Goal: Information Seeking & Learning: Find specific fact

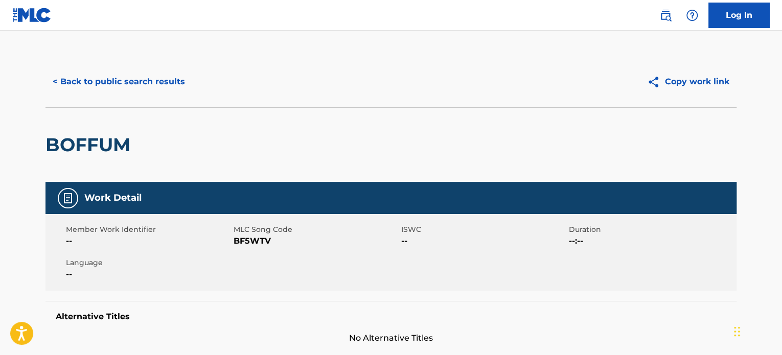
scroll to position [51, 0]
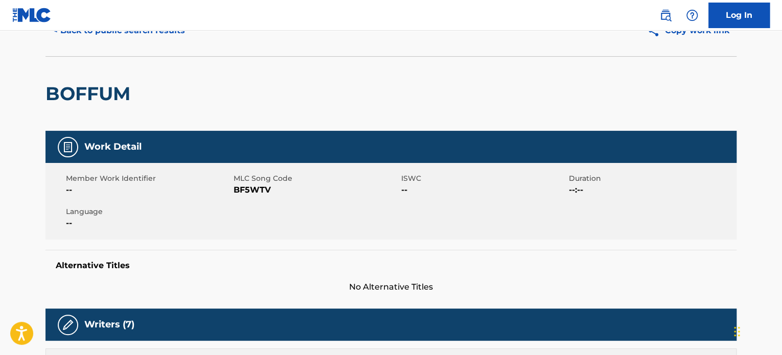
click at [111, 38] on button "< Back to public search results" at bounding box center [119, 31] width 147 height 26
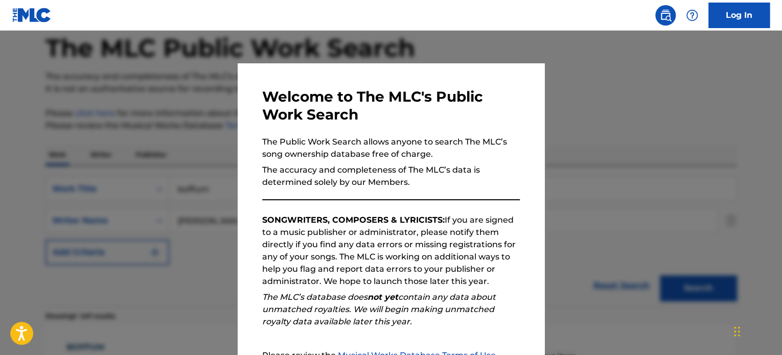
scroll to position [142, 0]
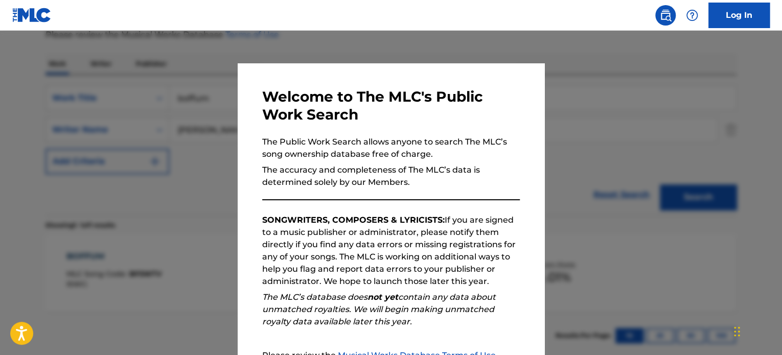
click at [187, 134] on div at bounding box center [391, 208] width 782 height 355
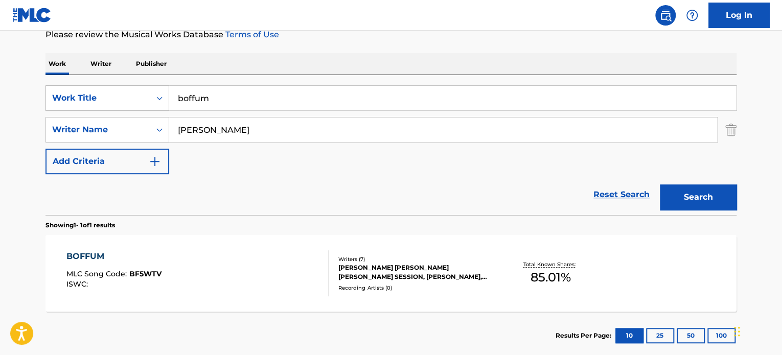
drag, startPoint x: 139, startPoint y: 99, endPoint x: 82, endPoint y: 94, distance: 57.5
click at [84, 94] on div "SearchWithCriteria6ea9367e-4292-4901-a133-2d7a45291683 Work Title boffum" at bounding box center [391, 98] width 691 height 26
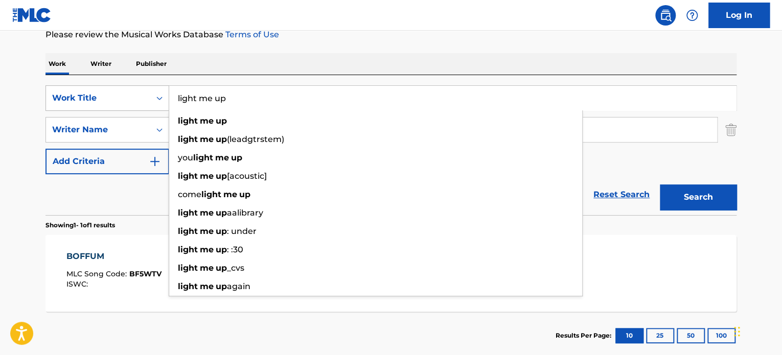
type input "light me up"
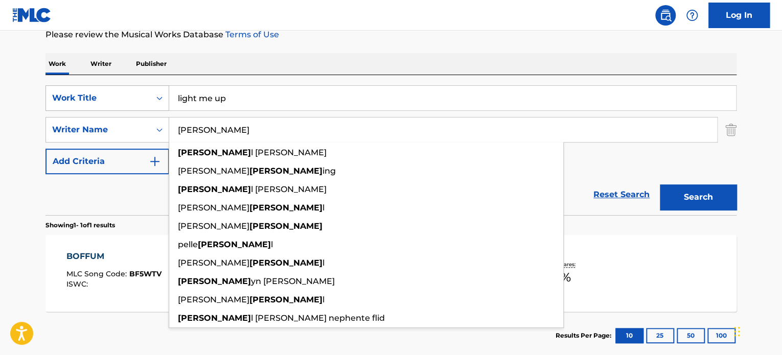
click at [660, 185] on button "Search" at bounding box center [698, 198] width 77 height 26
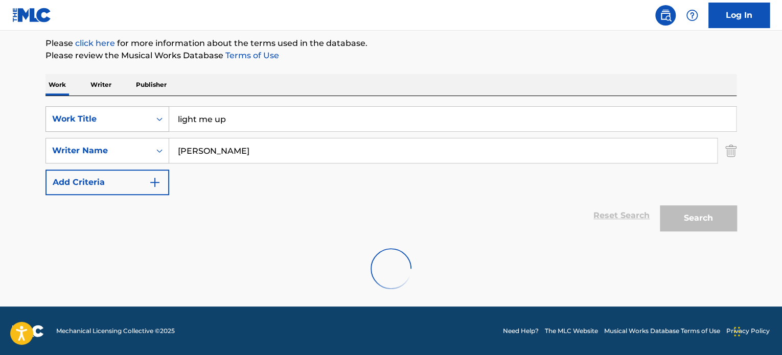
scroll to position [88, 0]
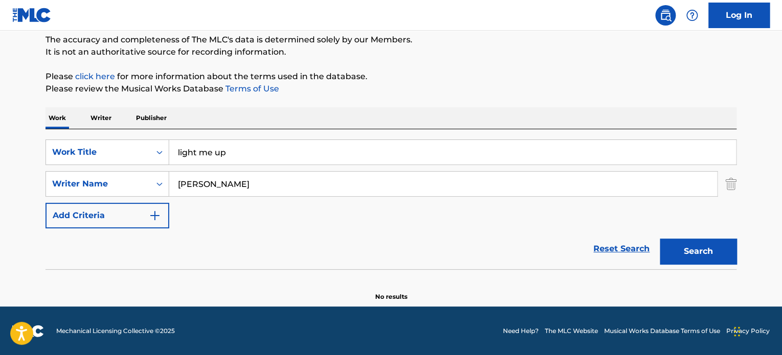
drag, startPoint x: 212, startPoint y: 187, endPoint x: 217, endPoint y: 185, distance: 5.5
click at [212, 187] on input "[PERSON_NAME]" at bounding box center [443, 184] width 548 height 25
click at [684, 253] on button "Search" at bounding box center [698, 252] width 77 height 26
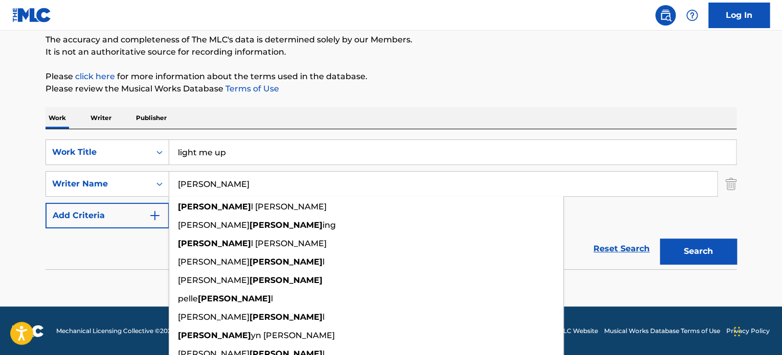
drag, startPoint x: 213, startPoint y: 188, endPoint x: 0, endPoint y: 183, distance: 213.3
click at [0, 184] on main "The MLC Public Work Search The accuracy and completeness of The MLC's data is d…" at bounding box center [391, 125] width 782 height 364
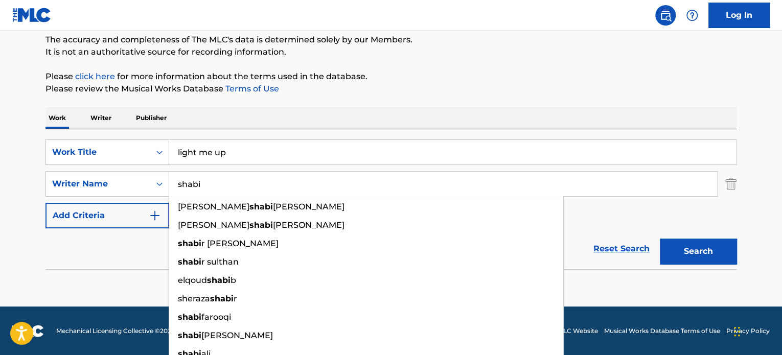
type input "shabi"
click at [660, 239] on button "Search" at bounding box center [698, 252] width 77 height 26
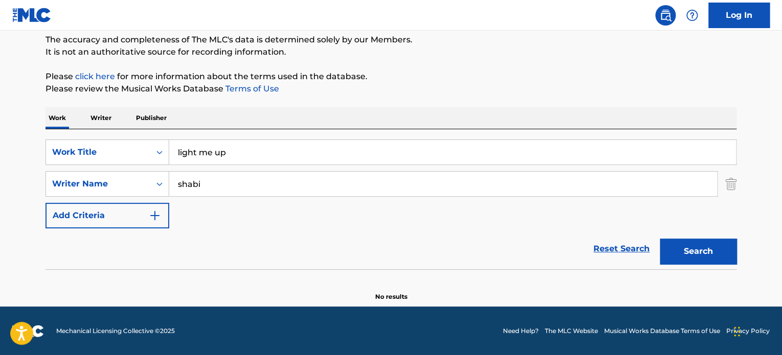
click at [231, 152] on input "light me up" at bounding box center [452, 152] width 567 height 25
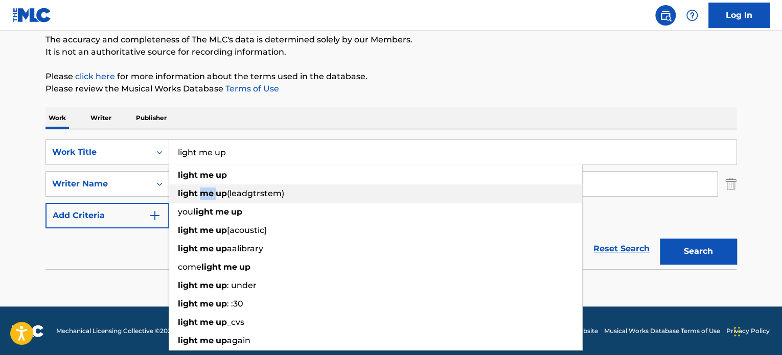
drag, startPoint x: 217, startPoint y: 190, endPoint x: 204, endPoint y: 190, distance: 13.3
click at [199, 190] on div "light me up (leadgtrstem)" at bounding box center [375, 194] width 413 height 18
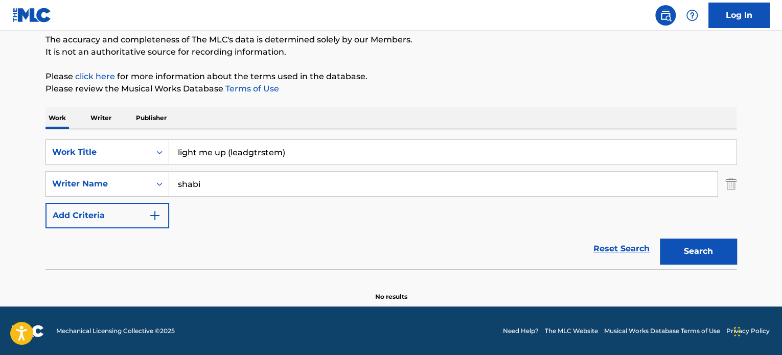
click at [366, 123] on div "Work Writer Publisher" at bounding box center [391, 117] width 691 height 21
drag, startPoint x: 229, startPoint y: 153, endPoint x: 374, endPoint y: 155, distance: 144.7
click at [374, 155] on input "light me up (leadgtrstem)" at bounding box center [452, 152] width 567 height 25
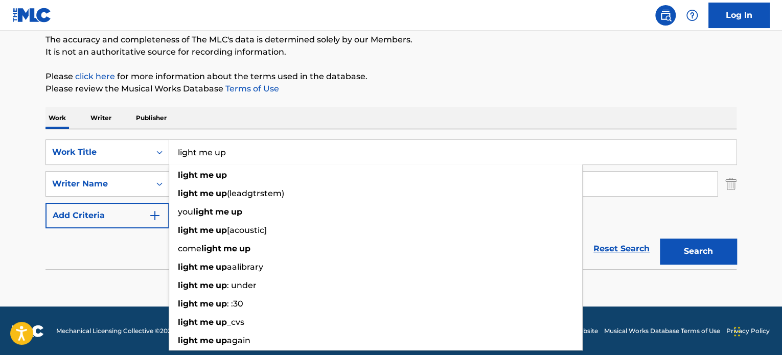
type input "light me up"
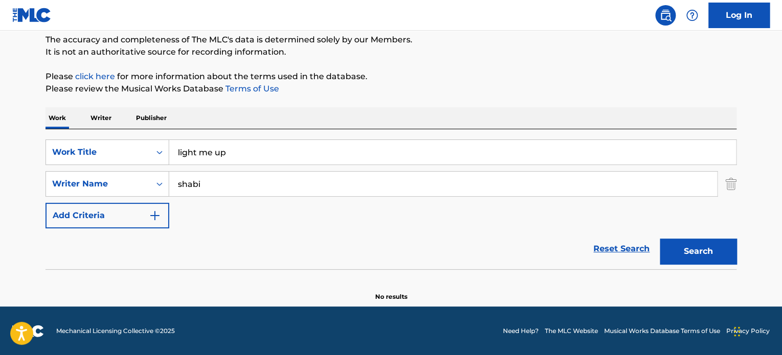
click at [409, 117] on div "Work Writer Publisher" at bounding box center [391, 117] width 691 height 21
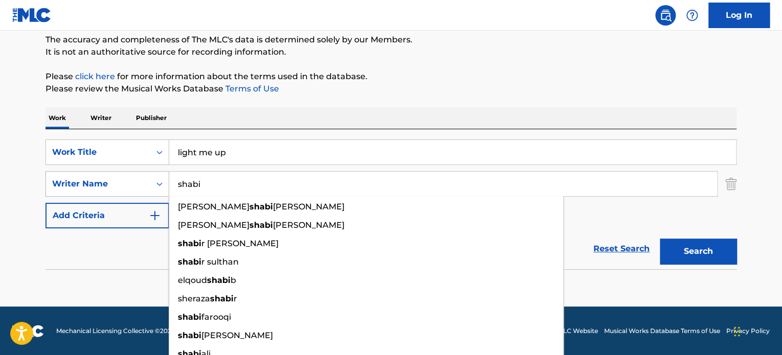
drag, startPoint x: 221, startPoint y: 182, endPoint x: 80, endPoint y: 186, distance: 141.2
click at [82, 187] on div "SearchWithCriteriad82e07a1-59a0-44ae-8e0b-4447158ba039 Writer Name [PERSON_NAME…" at bounding box center [391, 184] width 691 height 26
paste input "[PERSON_NAME]"
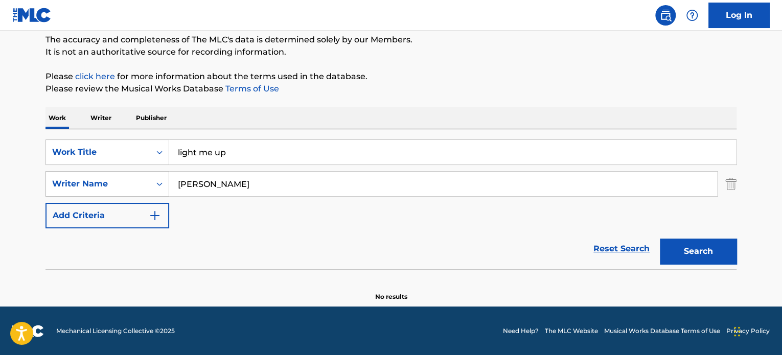
type input "[PERSON_NAME]"
click at [660, 239] on button "Search" at bounding box center [698, 252] width 77 height 26
click at [690, 252] on button "Search" at bounding box center [698, 252] width 77 height 26
click at [677, 255] on button "Search" at bounding box center [698, 252] width 77 height 26
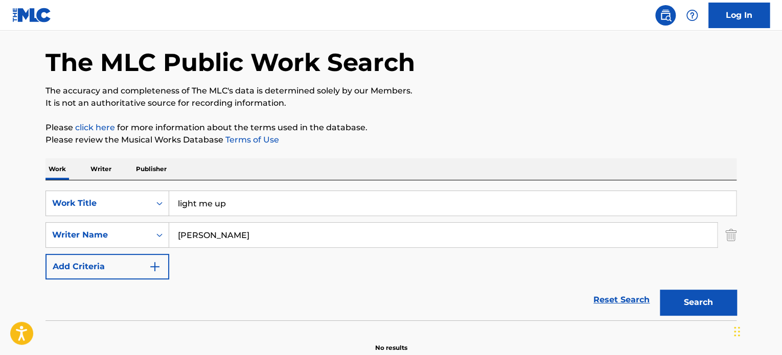
scroll to position [0, 0]
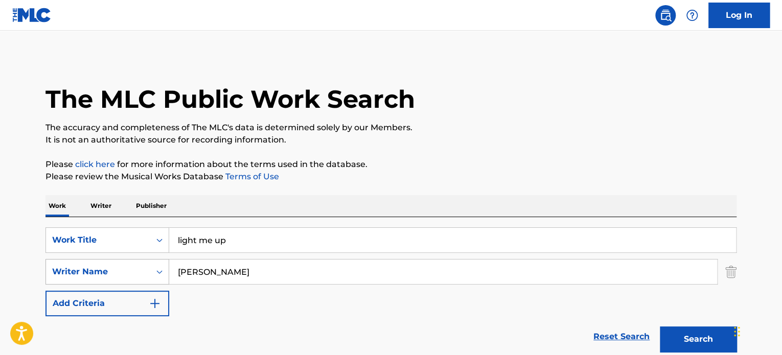
drag, startPoint x: 231, startPoint y: 236, endPoint x: 56, endPoint y: 262, distance: 177.4
click at [56, 262] on div "SearchWithCriteria6ea9367e-4292-4901-a133-2d7a45291683 Work Title light me up S…" at bounding box center [391, 272] width 691 height 89
type input "holiday bouncer"
click at [293, 186] on div "The MLC Public Work Search The accuracy and completeness of The MLC's data is d…" at bounding box center [391, 222] width 716 height 333
drag, startPoint x: 246, startPoint y: 264, endPoint x: 114, endPoint y: 277, distance: 133.0
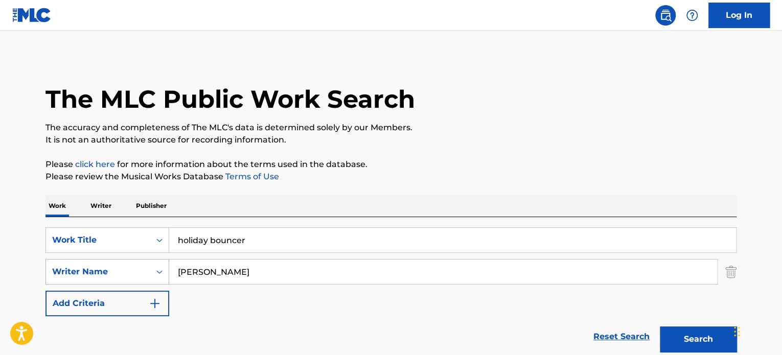
click at [115, 277] on div "SearchWithCriteriad82e07a1-59a0-44ae-8e0b-4447158ba039 Writer Name [PERSON_NAME]" at bounding box center [391, 272] width 691 height 26
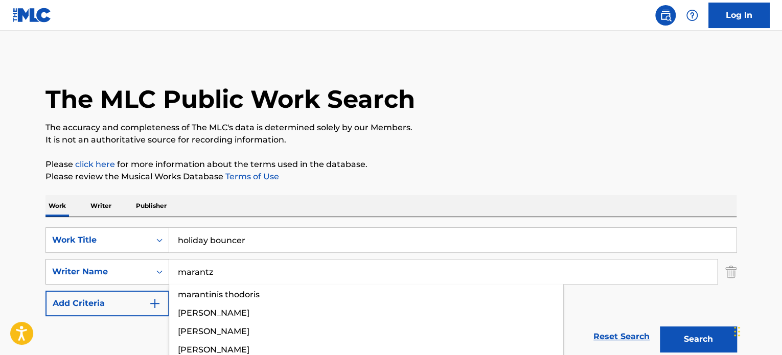
click at [660, 327] on button "Search" at bounding box center [698, 340] width 77 height 26
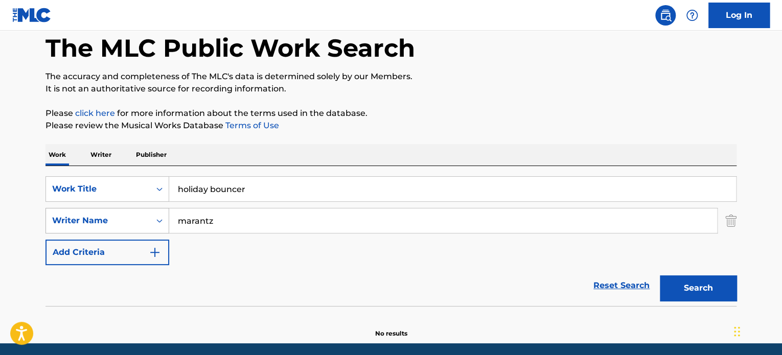
drag, startPoint x: 225, startPoint y: 227, endPoint x: 123, endPoint y: 221, distance: 102.9
click at [123, 221] on div "SearchWithCriteriad82e07a1-59a0-44ae-8e0b-4447158ba039 Writer Name [PERSON_NAME]" at bounding box center [391, 221] width 691 height 26
click at [660, 276] on button "Search" at bounding box center [698, 289] width 77 height 26
click at [258, 224] on input "[PERSON_NAME]" at bounding box center [443, 221] width 548 height 25
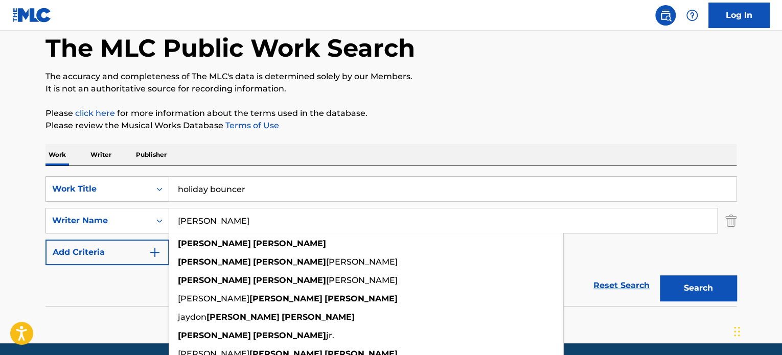
type input "[PERSON_NAME]"
click at [660, 276] on button "Search" at bounding box center [698, 289] width 77 height 26
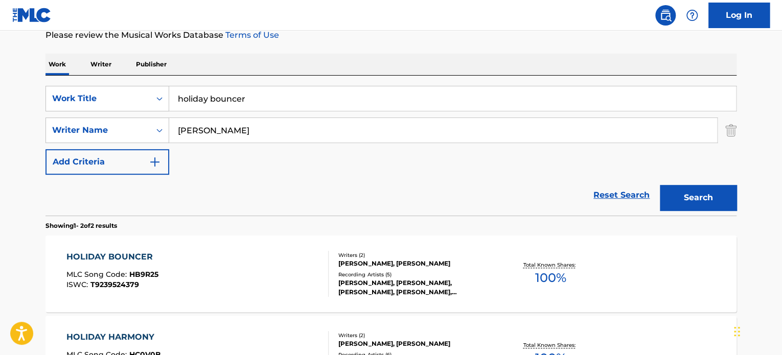
scroll to position [143, 0]
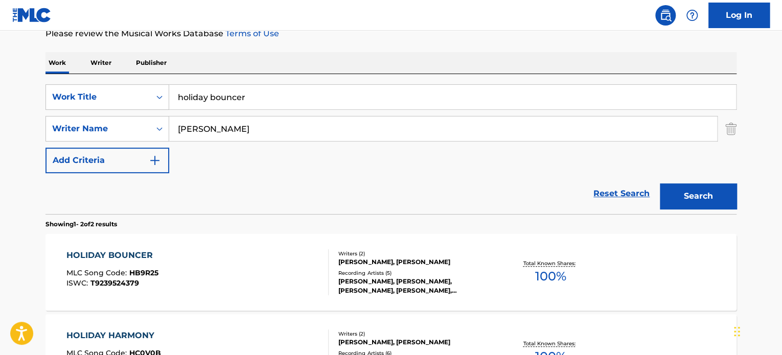
click at [125, 257] on div "HOLIDAY BOUNCER" at bounding box center [112, 256] width 92 height 12
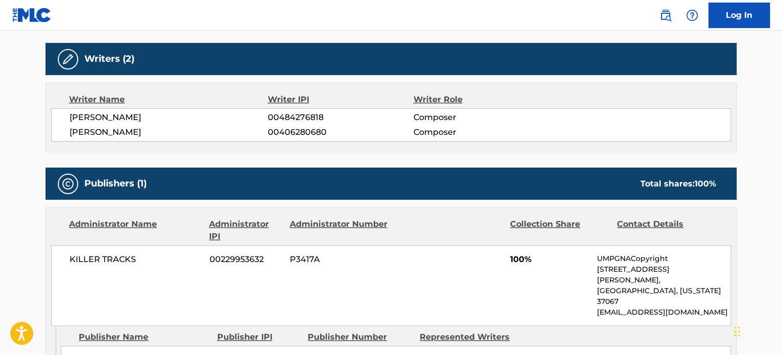
scroll to position [311, 0]
